Goal: Navigation & Orientation: Find specific page/section

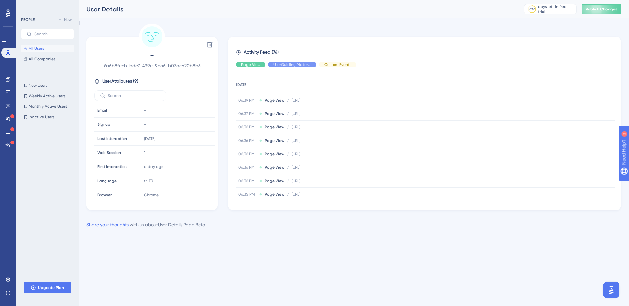
click at [273, 54] on span "Activity Feed (76)" at bounding box center [261, 52] width 35 height 8
click at [275, 52] on span "Activity Feed (76)" at bounding box center [261, 52] width 35 height 8
click at [276, 52] on span "Activity Feed (76)" at bounding box center [261, 52] width 35 height 8
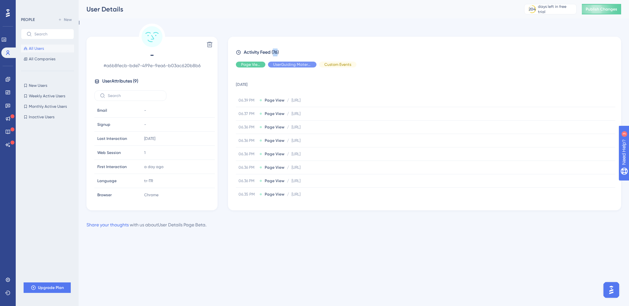
click at [276, 52] on span "Activity Feed (76)" at bounding box center [261, 52] width 35 height 8
click at [83, 33] on div "Performance Users Engagement Widgets Feedback Product Updates Knowledge Base AI…" at bounding box center [354, 119] width 550 height 239
click at [555, 11] on div "days left in free trial" at bounding box center [556, 9] width 36 height 10
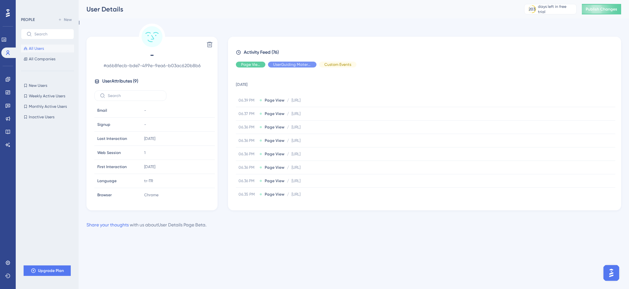
click at [239, 84] on td "[DATE]" at bounding box center [425, 83] width 379 height 21
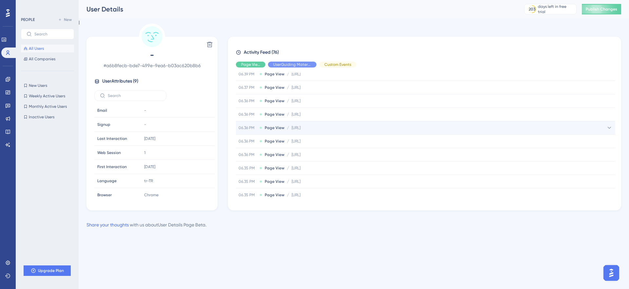
scroll to position [30, 0]
click at [284, 124] on div "06.36 PM Page View / [URL] [URL]" at bounding box center [269, 123] width 62 height 5
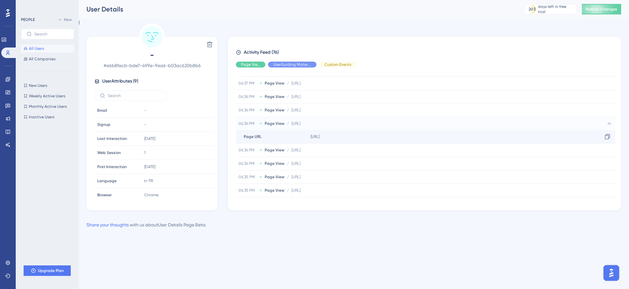
click at [319, 135] on span "[URL]" at bounding box center [314, 136] width 9 height 5
click at [300, 123] on span "[URL]" at bounding box center [295, 123] width 9 height 5
click at [300, 125] on span "[URL]" at bounding box center [295, 123] width 9 height 5
drag, startPoint x: 305, startPoint y: 135, endPoint x: 385, endPoint y: 135, distance: 79.9
click at [387, 137] on div "Page URL Page URL [URL] Copy [URL]" at bounding box center [425, 136] width 379 height 13
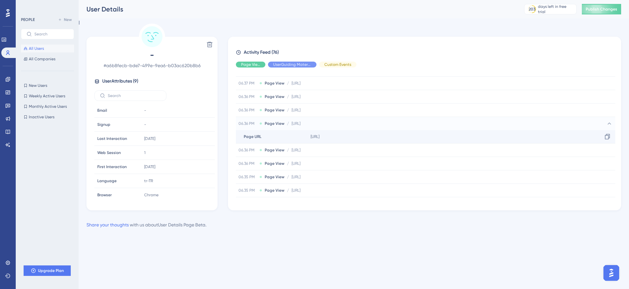
click at [385, 135] on div "[URL] Copy [URL]" at bounding box center [461, 136] width 307 height 13
drag, startPoint x: 385, startPoint y: 135, endPoint x: 299, endPoint y: 135, distance: 86.1
click at [299, 135] on div "Page URL Page URL [URL] Copy [URL]" at bounding box center [425, 136] width 379 height 13
click at [323, 140] on div "[URL] Copy [URL]" at bounding box center [461, 136] width 307 height 13
click at [225, 39] on div "Delete - # a6b8fecb-bde7-499e-9ea6-b03ac620b8b6 User Attributes ( 9 ) Email Ema…" at bounding box center [353, 117] width 534 height 187
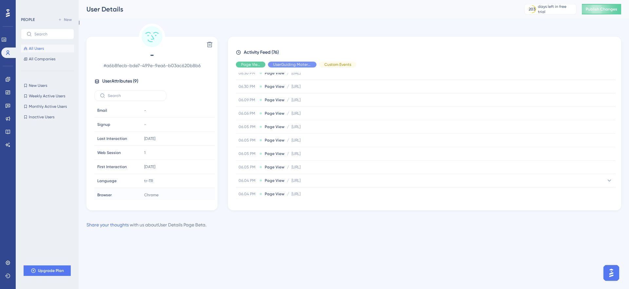
scroll to position [237, 0]
click at [225, 35] on div "Delete - # a6b8fecb-bde7-499e-9ea6-b03ac620b8b6 User Attributes ( 9 ) Email Ema…" at bounding box center [353, 117] width 534 height 187
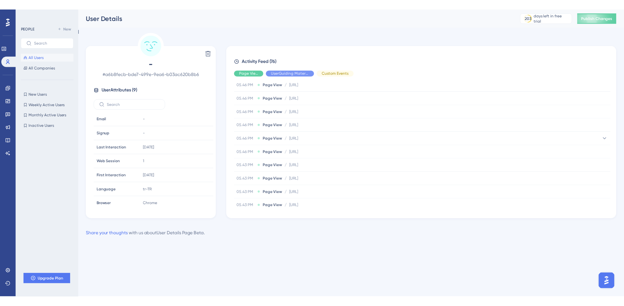
scroll to position [509, 0]
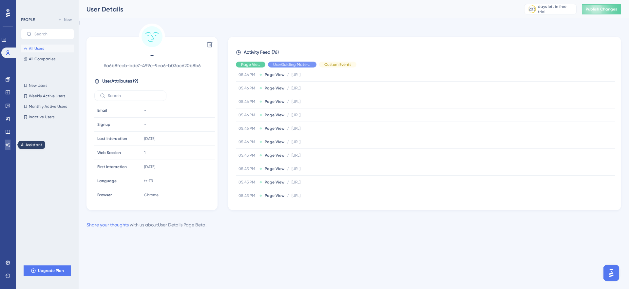
click at [9, 143] on icon at bounding box center [8, 144] width 5 height 4
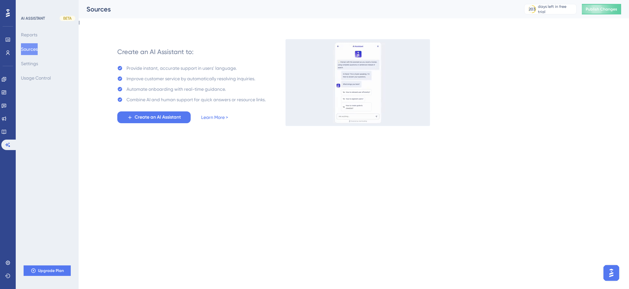
click at [219, 101] on div "Combine AI and human support for quick answers or resource links." at bounding box center [195, 100] width 139 height 8
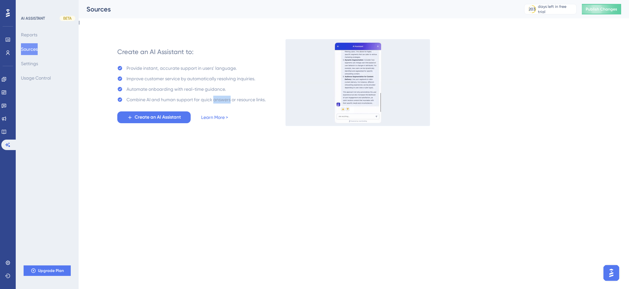
click at [219, 101] on div "Combine AI and human support for quick answers or resource links." at bounding box center [195, 100] width 139 height 8
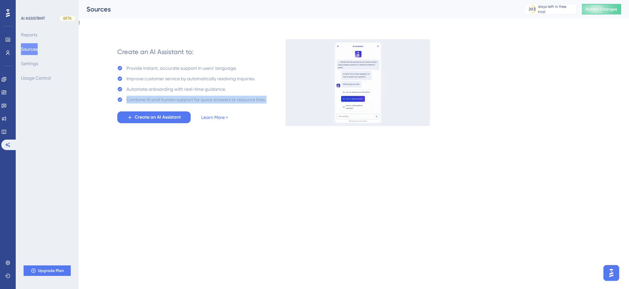
click at [229, 99] on div "Combine AI and human support for quick answers or resource links." at bounding box center [195, 100] width 139 height 8
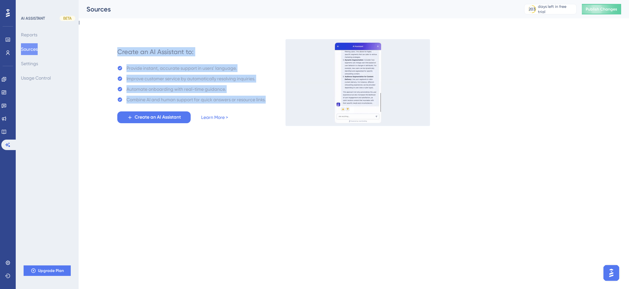
drag, startPoint x: 275, startPoint y: 102, endPoint x: 114, endPoint y: 43, distance: 171.7
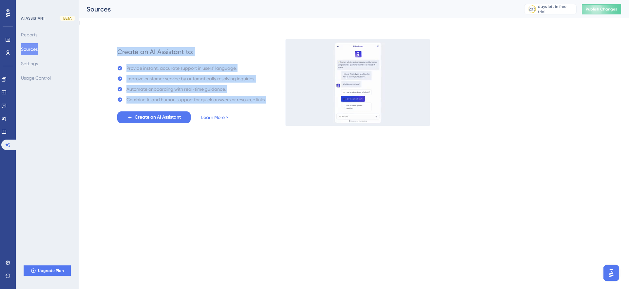
click at [114, 43] on div "Create an AI Assistant to: Provide instant, accurate support in users' language…" at bounding box center [365, 82] width 511 height 86
click at [114, 43] on div "Create an AI Assistant to: Provide instant, accurate support in users' language…" at bounding box center [191, 82] width 162 height 86
drag, startPoint x: 113, startPoint y: 43, endPoint x: 268, endPoint y: 99, distance: 164.5
click at [268, 99] on div "Create an AI Assistant to: Provide instant, accurate support in users' language…" at bounding box center [191, 82] width 162 height 86
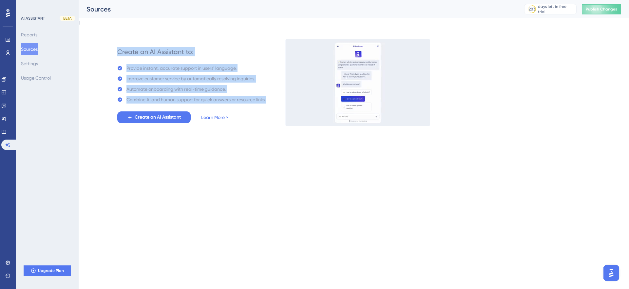
drag, startPoint x: 268, startPoint y: 99, endPoint x: 104, endPoint y: 49, distance: 170.9
click at [104, 49] on div "Create an AI Assistant to: Provide instant, accurate support in users' language…" at bounding box center [353, 75] width 534 height 102
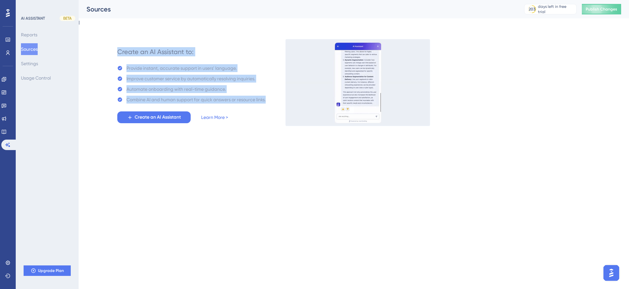
click at [104, 49] on div "Create an AI Assistant to: Provide instant, accurate support in users' language…" at bounding box center [353, 75] width 534 height 102
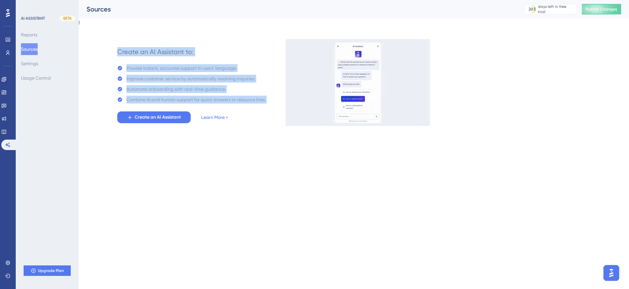
drag, startPoint x: 104, startPoint y: 49, endPoint x: 272, endPoint y: 111, distance: 178.6
click at [272, 111] on div "Create an AI Assistant to: Provide instant, accurate support in users' language…" at bounding box center [353, 75] width 534 height 102
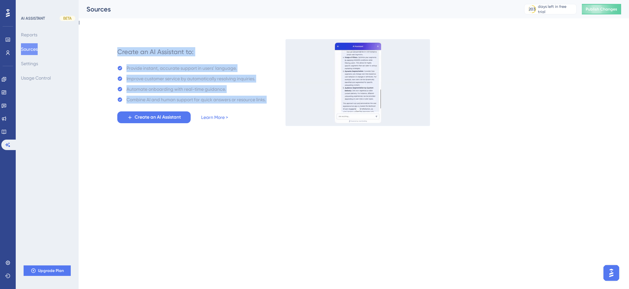
click at [273, 98] on div "Create an AI Assistant to: Provide instant, accurate support in users' language…" at bounding box center [365, 82] width 511 height 86
drag, startPoint x: 273, startPoint y: 98, endPoint x: 113, endPoint y: 52, distance: 166.1
click at [113, 52] on div "Create an AI Assistant to: Provide instant, accurate support in users' language…" at bounding box center [365, 82] width 511 height 86
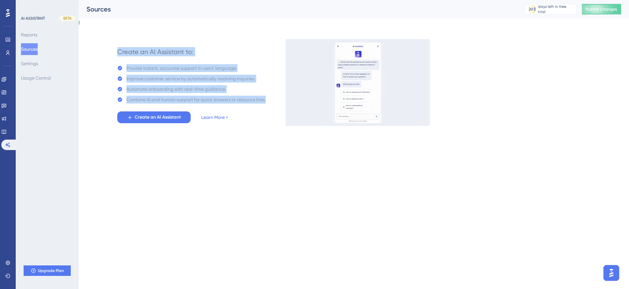
click at [113, 52] on div "Create an AI Assistant to: Provide instant, accurate support in users' language…" at bounding box center [191, 82] width 162 height 86
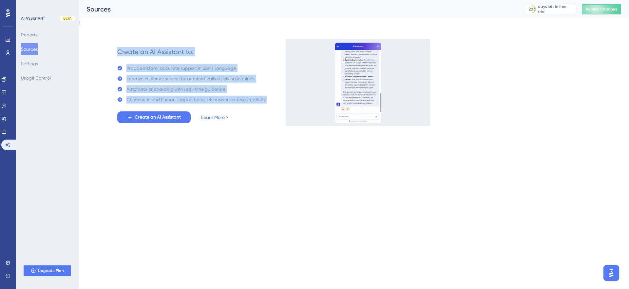
drag, startPoint x: 113, startPoint y: 52, endPoint x: 273, endPoint y: 102, distance: 167.6
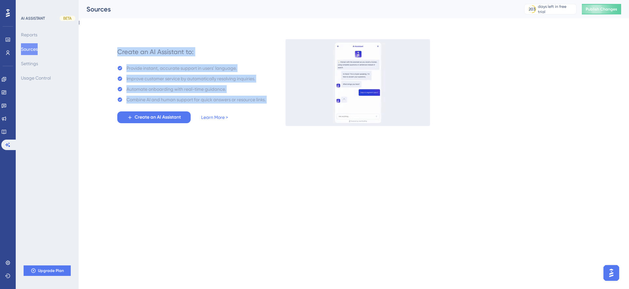
click at [273, 102] on div "Create an AI Assistant to: Provide instant, accurate support in users' language…" at bounding box center [365, 82] width 511 height 86
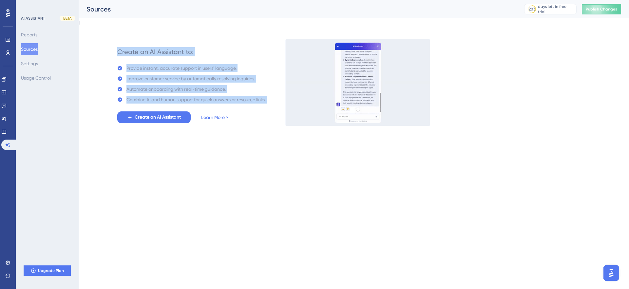
click at [273, 103] on div "Create an AI Assistant to: Provide instant, accurate support in users' language…" at bounding box center [365, 82] width 511 height 86
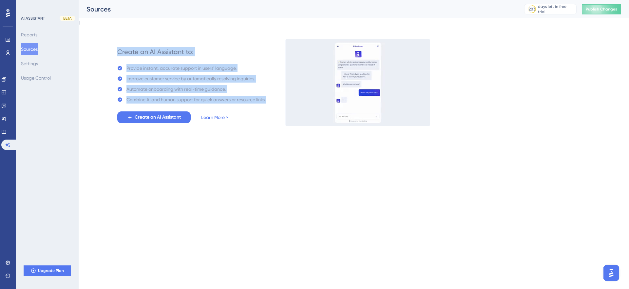
drag, startPoint x: 273, startPoint y: 103, endPoint x: 113, endPoint y: 48, distance: 169.2
click at [113, 48] on div "Create an AI Assistant to: Provide instant, accurate support in users' language…" at bounding box center [365, 82] width 511 height 86
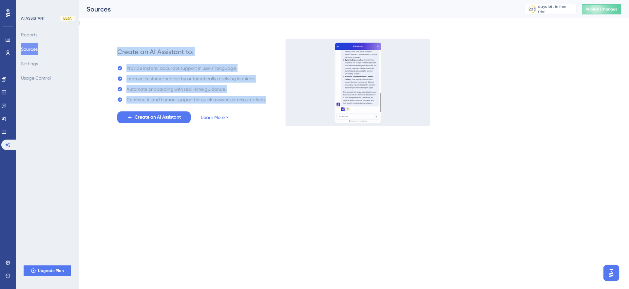
click at [114, 48] on div "Create an AI Assistant to: Provide instant, accurate support in users' language…" at bounding box center [191, 82] width 162 height 86
drag, startPoint x: 114, startPoint y: 48, endPoint x: 268, endPoint y: 100, distance: 161.9
click at [268, 100] on div "Create an AI Assistant to: Provide instant, accurate support in users' language…" at bounding box center [191, 82] width 162 height 86
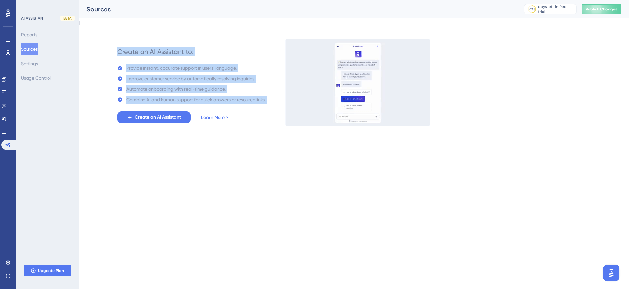
click at [217, 88] on div "Automate onboarding with real-time guidance." at bounding box center [175, 89] width 99 height 8
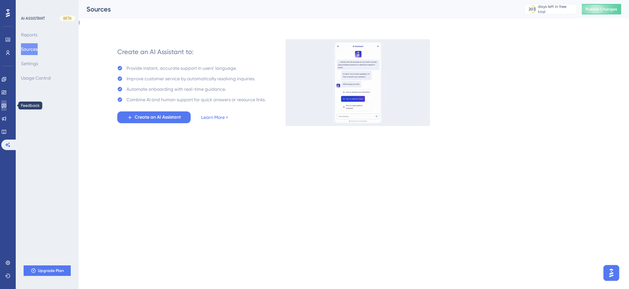
click at [6, 107] on icon at bounding box center [4, 106] width 5 height 4
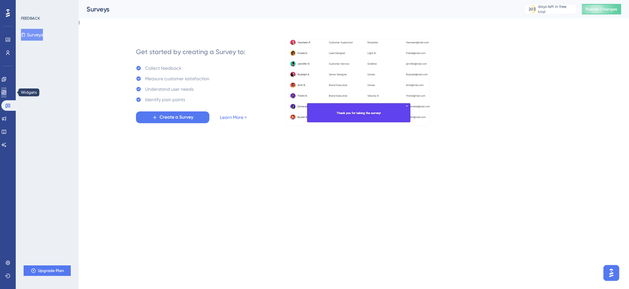
click at [6, 92] on icon at bounding box center [4, 92] width 4 height 4
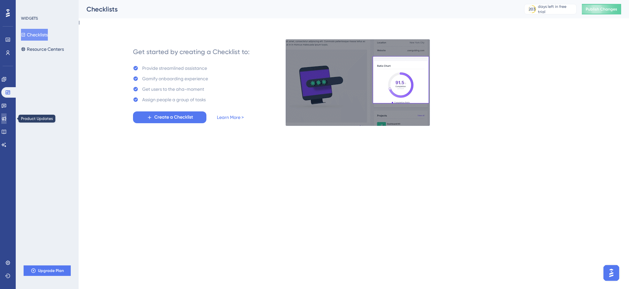
click at [6, 115] on link at bounding box center [3, 118] width 5 height 10
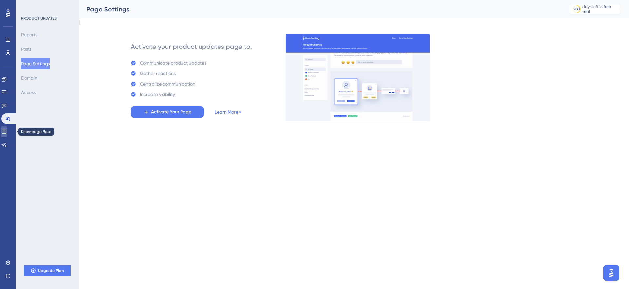
click at [7, 133] on icon at bounding box center [3, 131] width 5 height 5
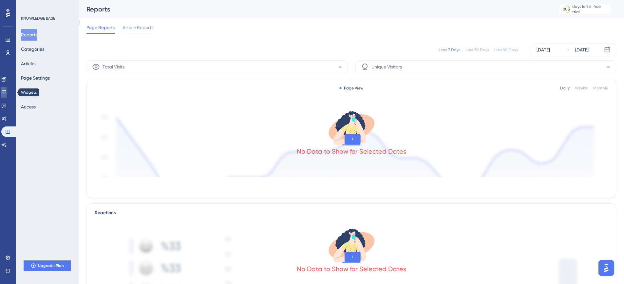
click at [6, 92] on icon at bounding box center [4, 92] width 4 height 4
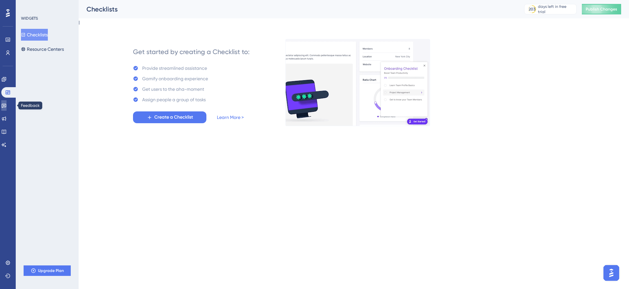
click at [7, 102] on link at bounding box center [3, 105] width 5 height 10
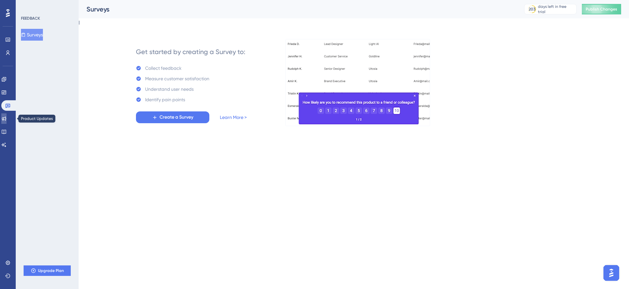
click at [5, 121] on link at bounding box center [3, 118] width 5 height 10
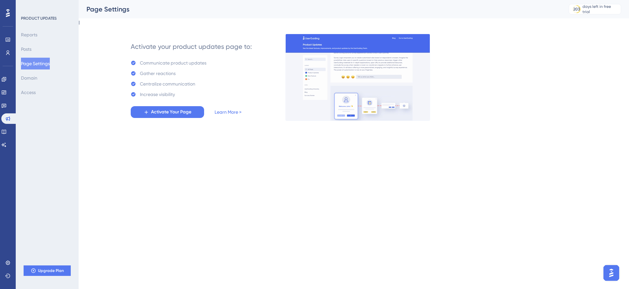
click at [451, 118] on div "Activate your product updates page to: Communicate product updates Gather react…" at bounding box center [365, 77] width 511 height 86
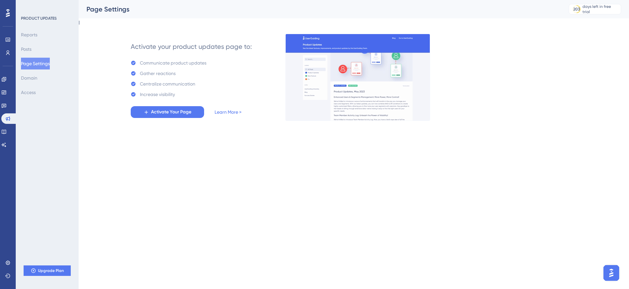
click at [238, 44] on div "Activate your product updates page to:" at bounding box center [191, 46] width 121 height 9
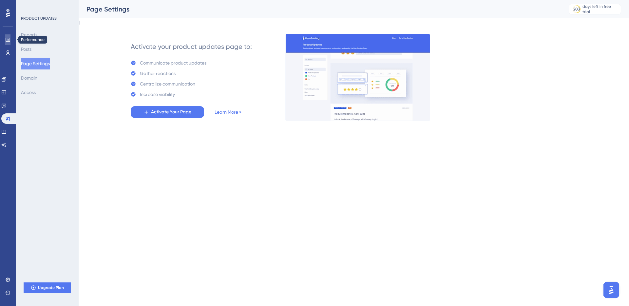
click at [10, 42] on icon at bounding box center [7, 39] width 5 height 5
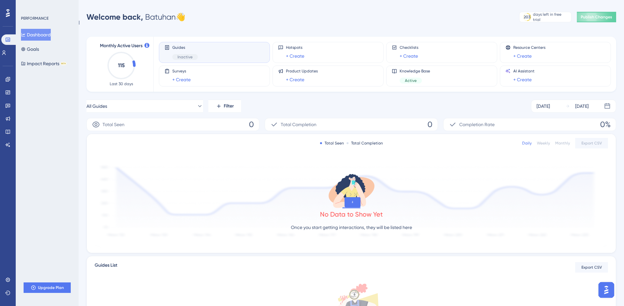
click at [123, 65] on text "115" at bounding box center [121, 65] width 7 height 6
click at [453, 14] on div "Welcome back, [GEOGRAPHIC_DATA] 👋 203 days left in free trial Click to see upgr…" at bounding box center [350, 16] width 529 height 13
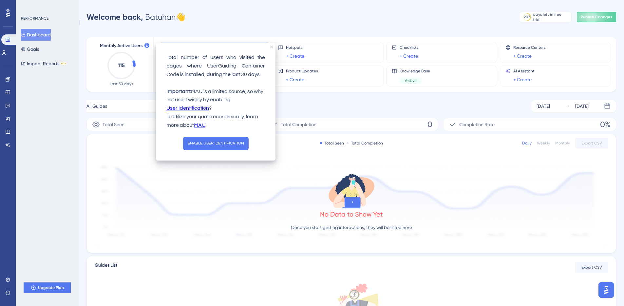
click at [272, 46] on icon "close tooltip" at bounding box center [271, 47] width 3 height 3
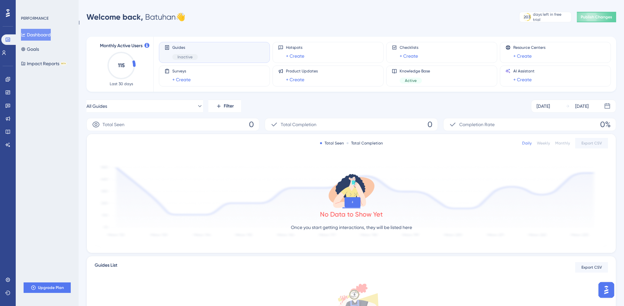
click at [301, 24] on div "Performance Users Engagement Widgets Feedback Product Updates Knowledge Base AI…" at bounding box center [351, 206] width 545 height 392
click at [534, 49] on span "Resource Centers" at bounding box center [529, 47] width 32 height 5
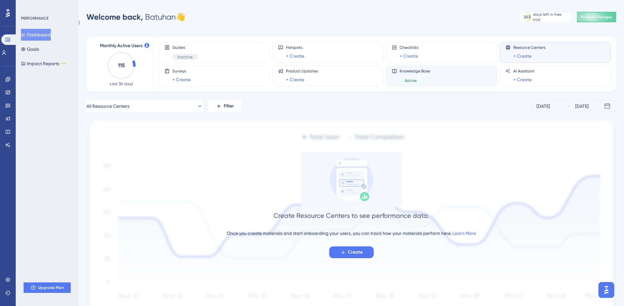
click at [466, 76] on div "Knowledge Base Active" at bounding box center [442, 75] width 100 height 15
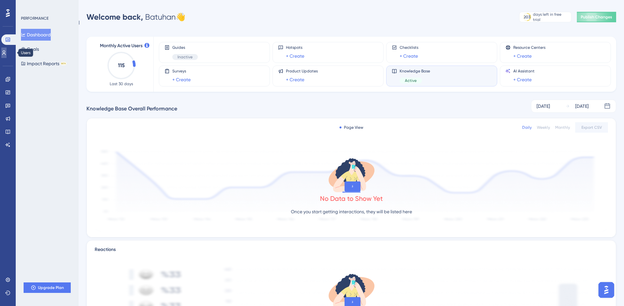
click at [7, 53] on icon at bounding box center [3, 52] width 5 height 5
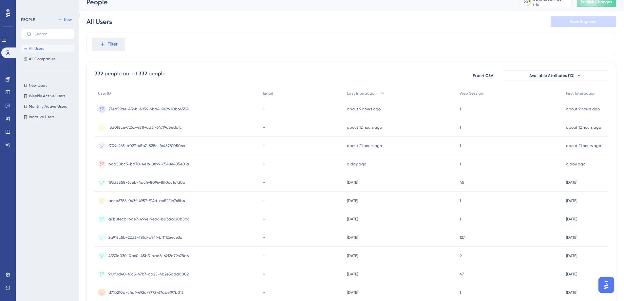
scroll to position [9, 0]
click at [375, 110] on div "about 9 hours ago [DATE] 02:01" at bounding box center [399, 107] width 113 height 18
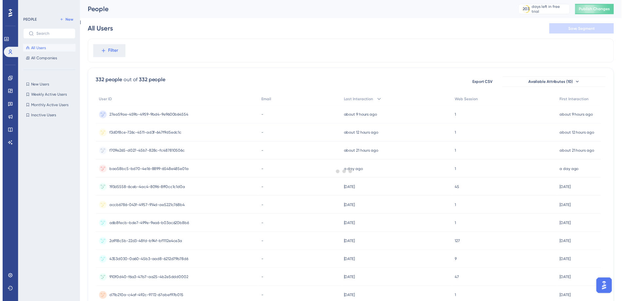
scroll to position [9, 0]
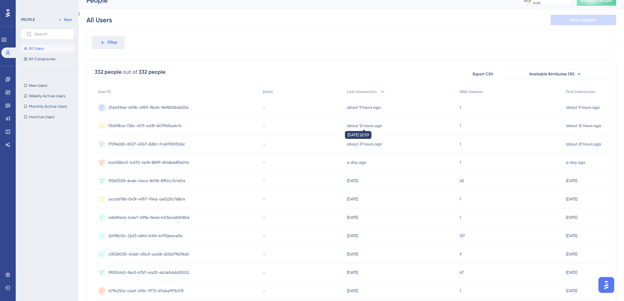
click at [362, 126] on time "about 12 hours ago" at bounding box center [364, 125] width 35 height 5
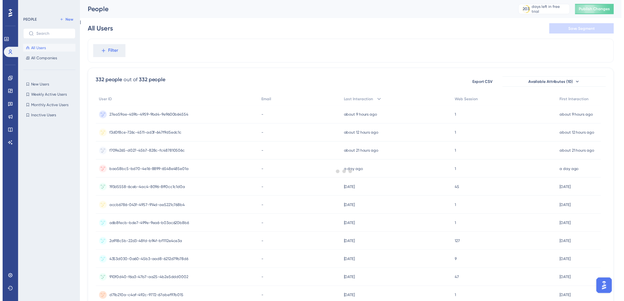
scroll to position [9, 0]
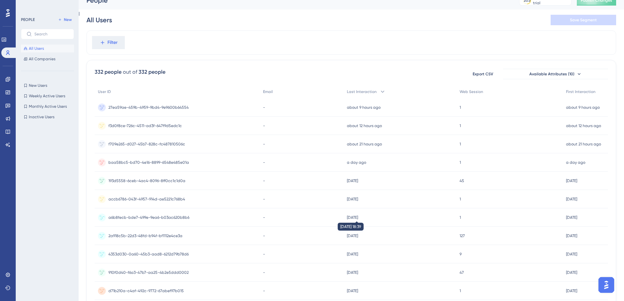
click at [358, 216] on time "[DATE]" at bounding box center [352, 217] width 11 height 5
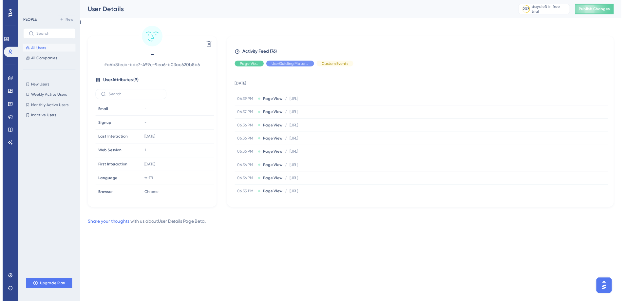
scroll to position [9, 0]
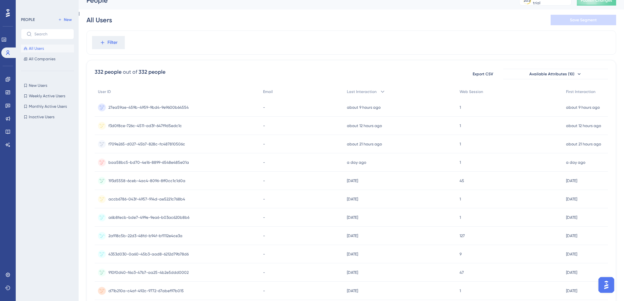
click at [362, 242] on div "[DATE] [DATE] 14:28" at bounding box center [399, 236] width 113 height 18
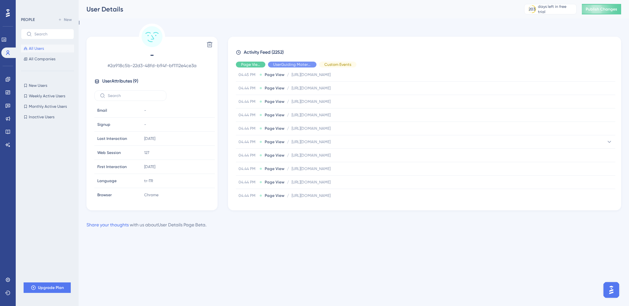
scroll to position [281, 0]
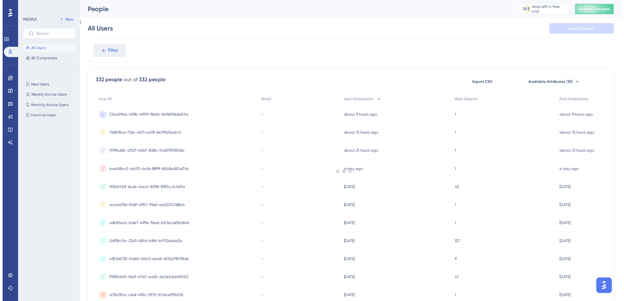
scroll to position [9, 0]
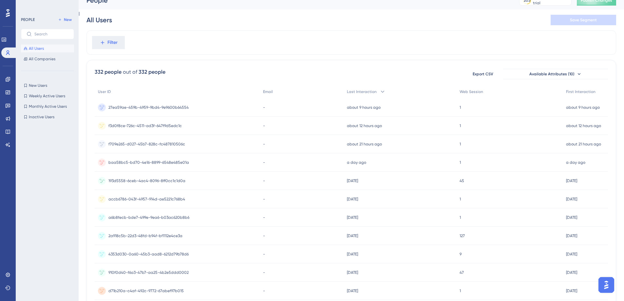
click at [370, 185] on div "[DATE] [DATE] 20:22" at bounding box center [399, 181] width 113 height 18
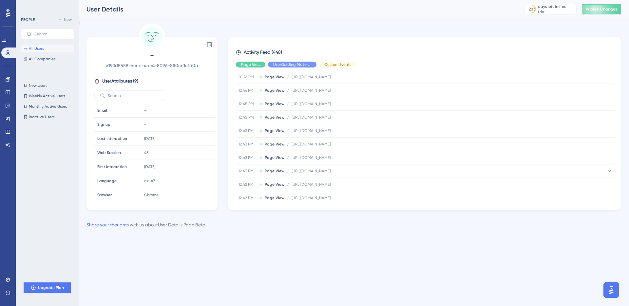
scroll to position [966, 0]
click at [476, 31] on div "Delete - # 193d5558-6ceb-4ac4-8096-8ff0cc1c1d0a User Attributes ( 9 ) Email Ema…" at bounding box center [353, 117] width 534 height 187
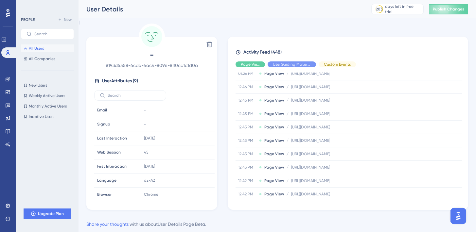
click at [338, 13] on div "User Details" at bounding box center [220, 9] width 269 height 9
